Goal: Information Seeking & Learning: Learn about a topic

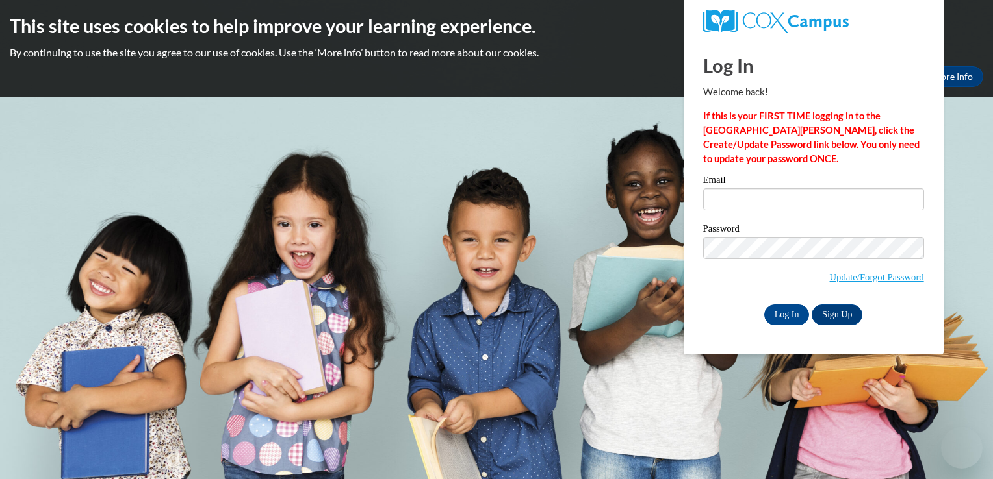
click at [826, 201] on input "Email" at bounding box center [813, 199] width 221 height 22
type input "kellystaton8@gmail.com"
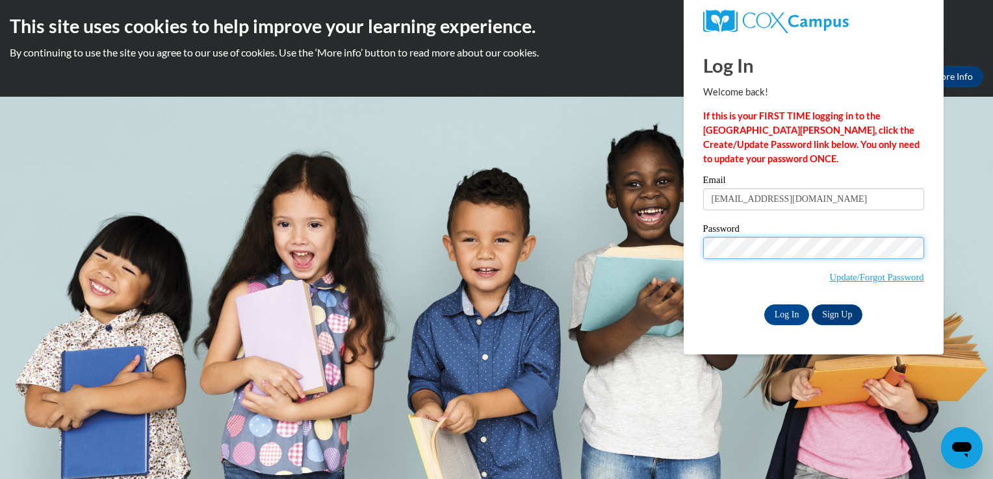
click at [764, 305] on input "Log In" at bounding box center [786, 315] width 45 height 21
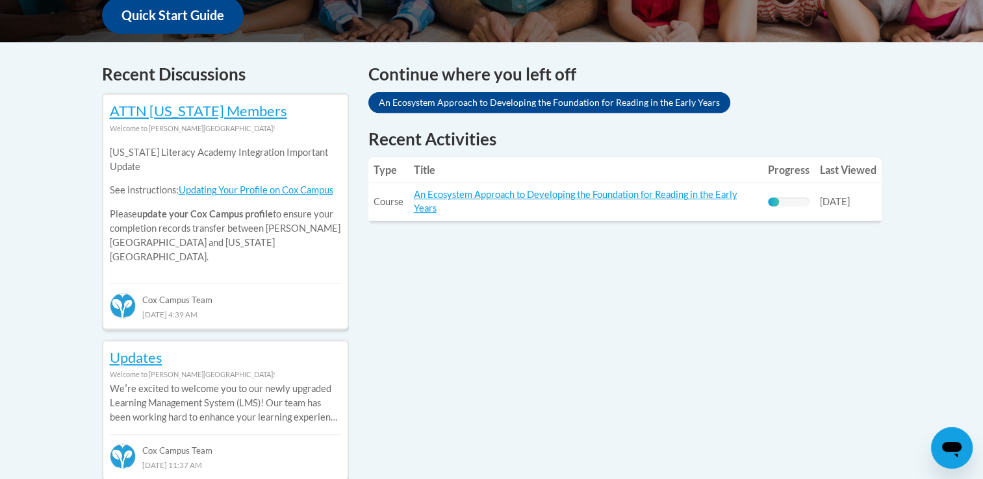
scroll to position [512, 0]
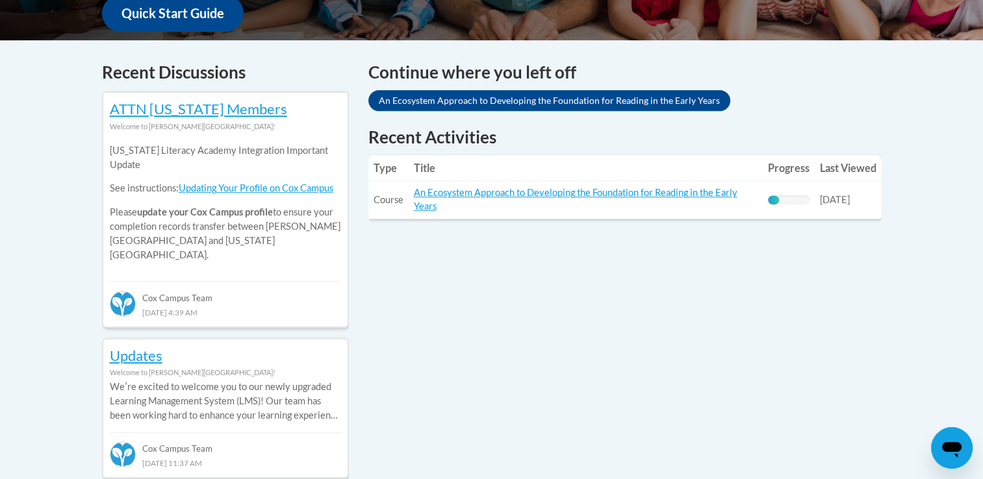
click at [504, 194] on link "An Ecosystem Approach to Developing the Foundation for Reading in the Early Yea…" at bounding box center [575, 199] width 323 height 25
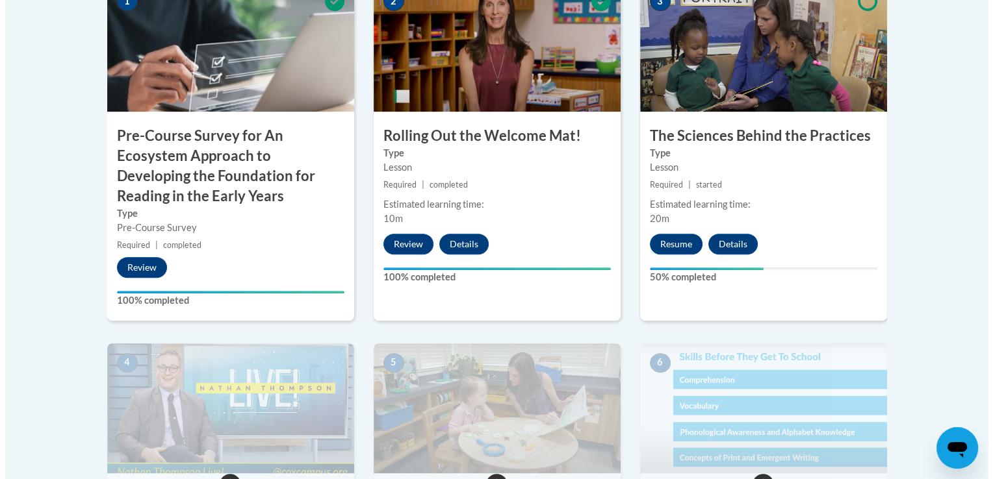
scroll to position [484, 0]
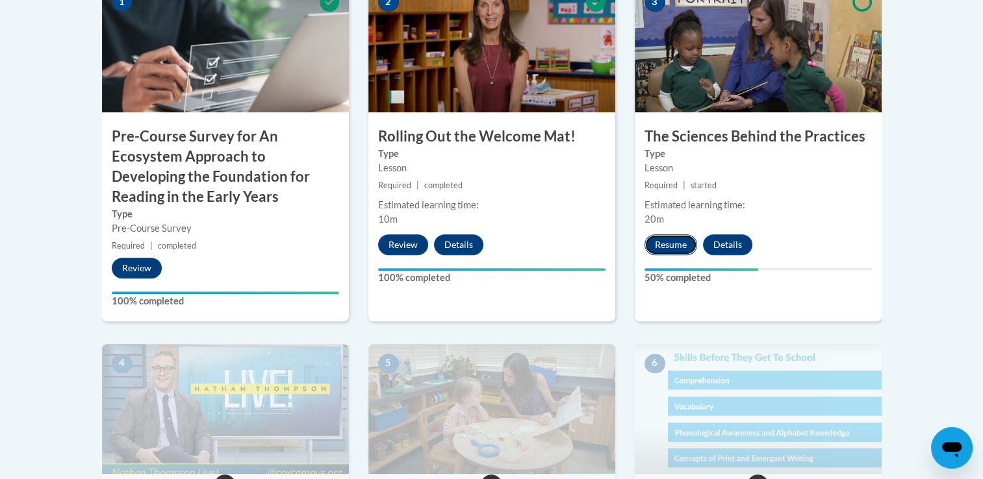
click at [668, 244] on button "Resume" at bounding box center [670, 244] width 53 height 21
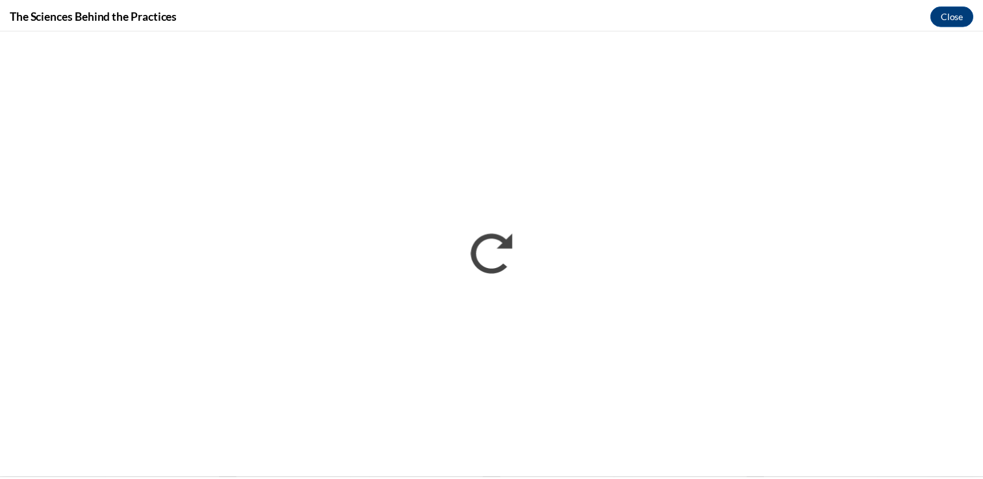
scroll to position [0, 0]
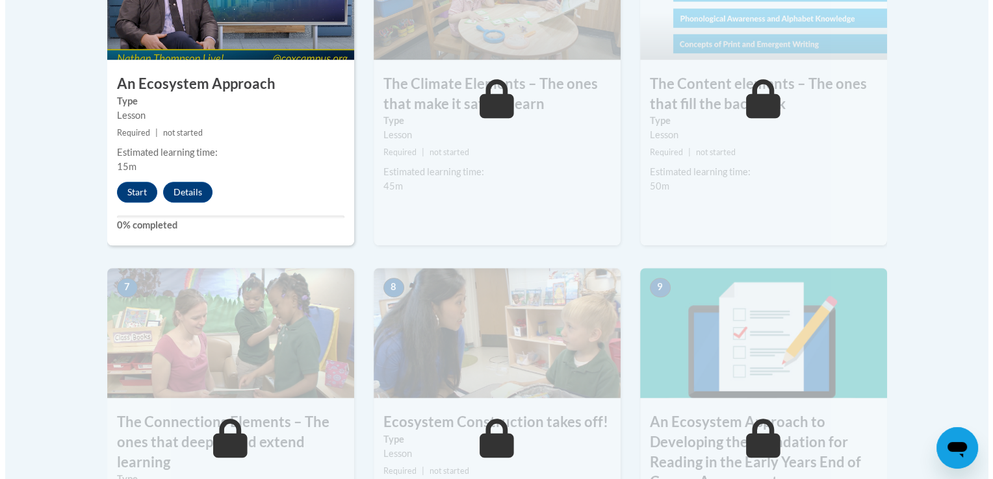
scroll to position [898, 0]
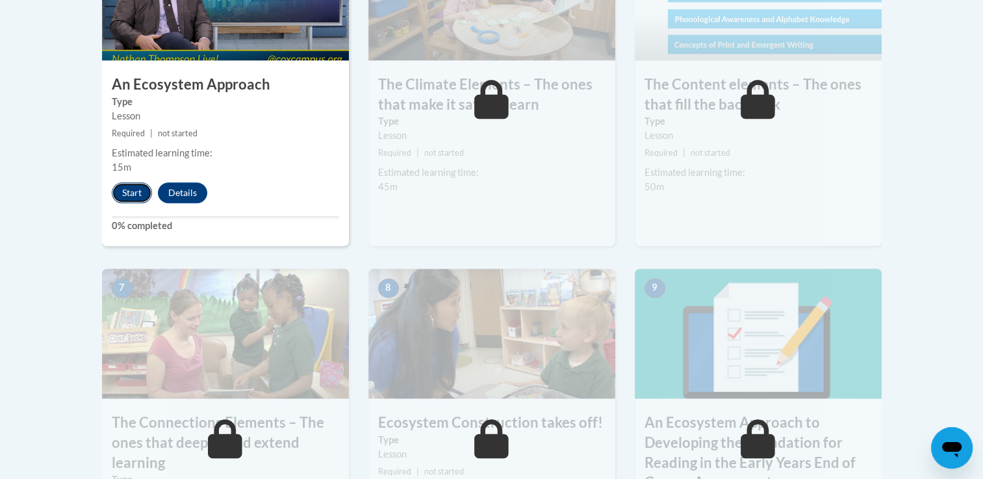
click at [125, 190] on button "Start" at bounding box center [132, 193] width 40 height 21
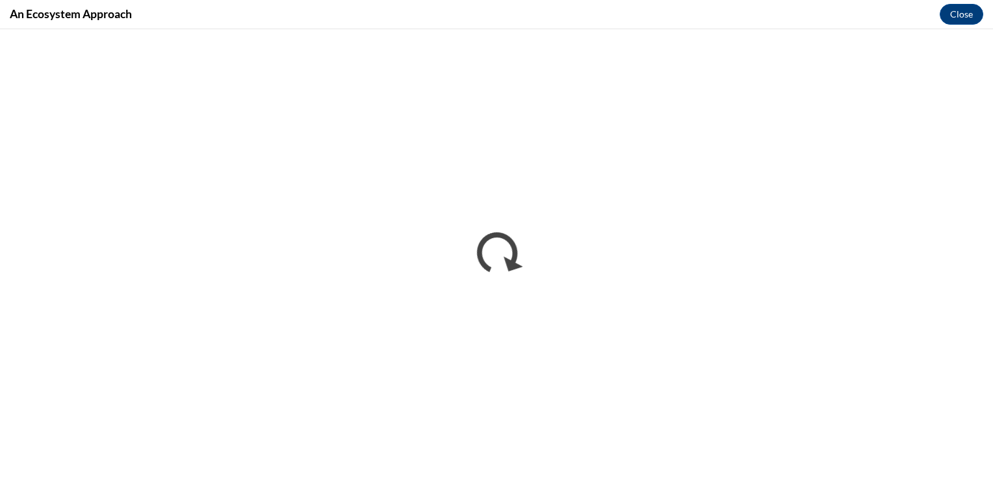
scroll to position [0, 0]
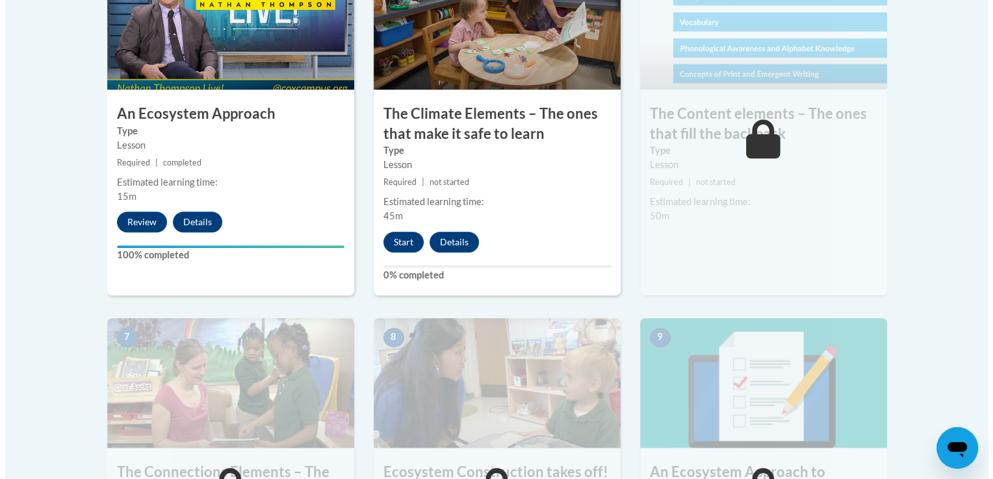
scroll to position [885, 0]
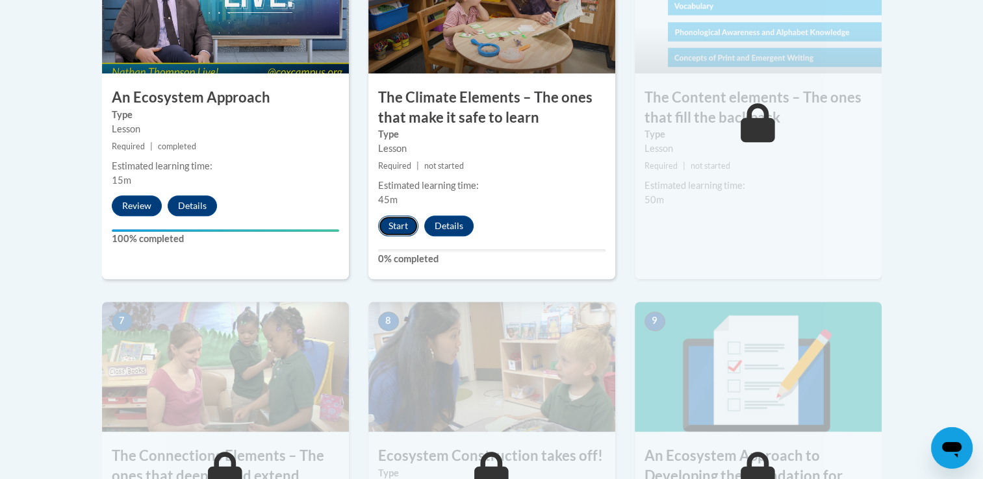
click at [394, 218] on button "Start" at bounding box center [398, 226] width 40 height 21
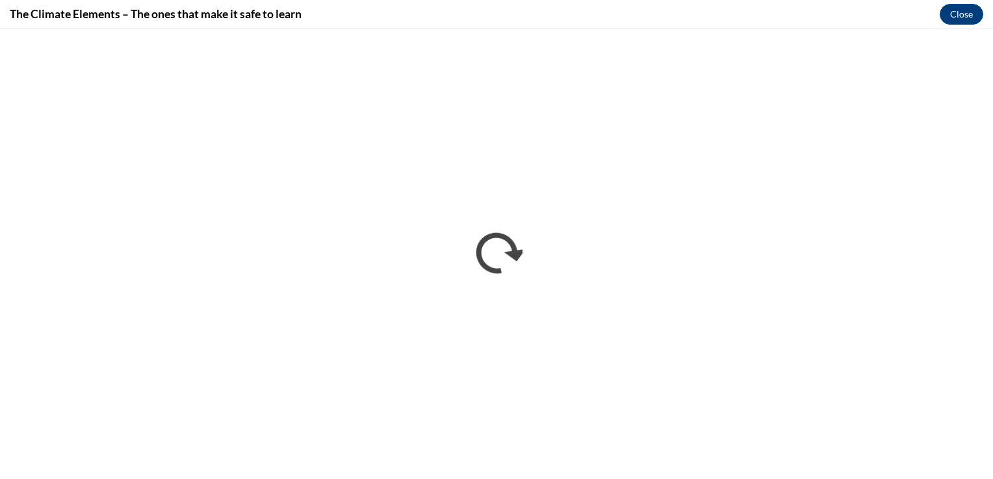
scroll to position [0, 0]
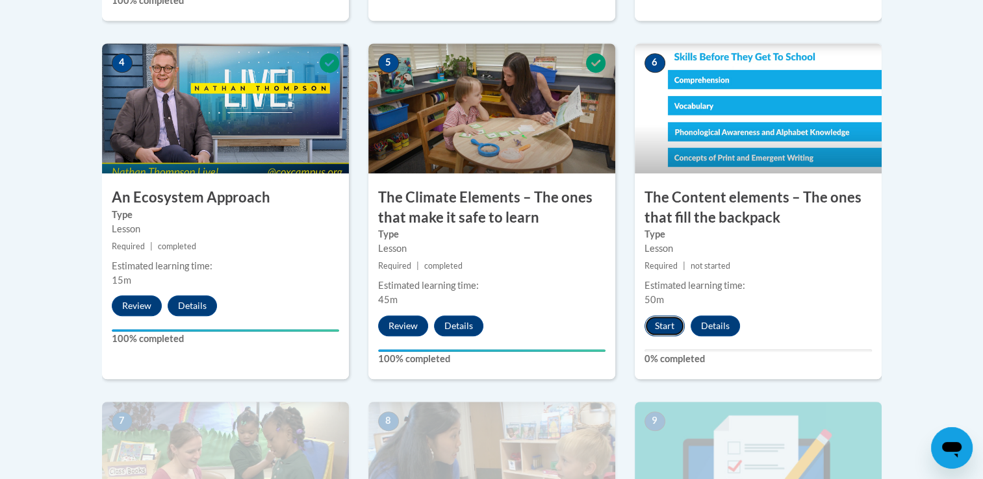
click at [670, 322] on button "Start" at bounding box center [664, 326] width 40 height 21
